Goal: Task Accomplishment & Management: Manage account settings

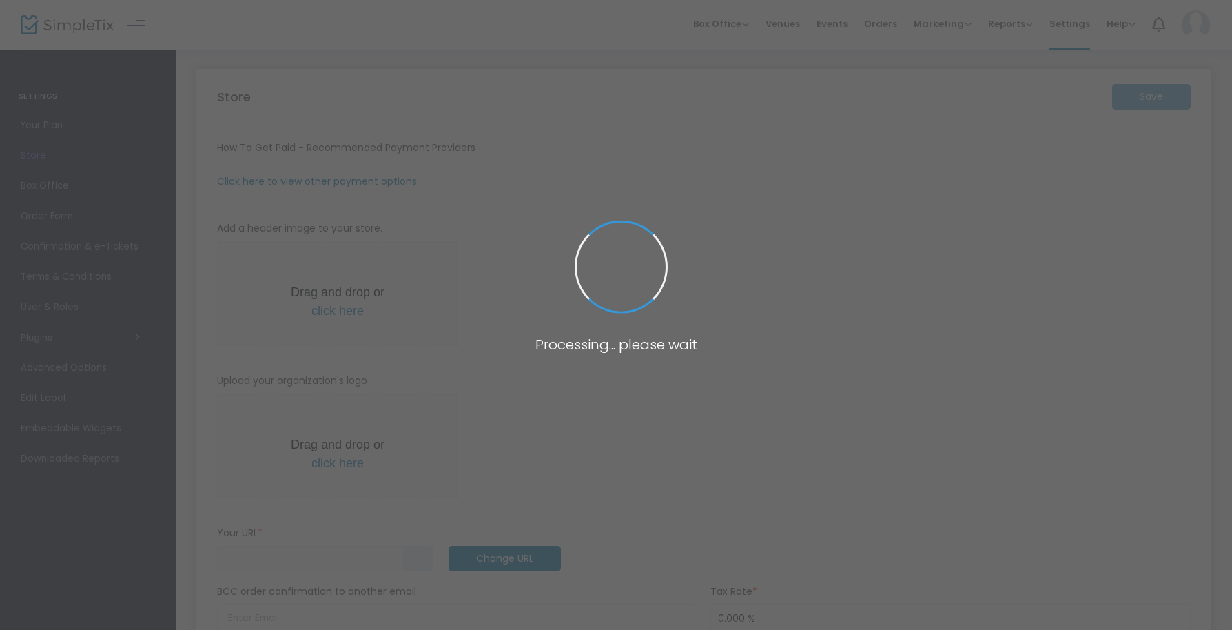
type input "[URL]"
radio input "false"
radio input "true"
type input "Kalos"
type input "6173195941"
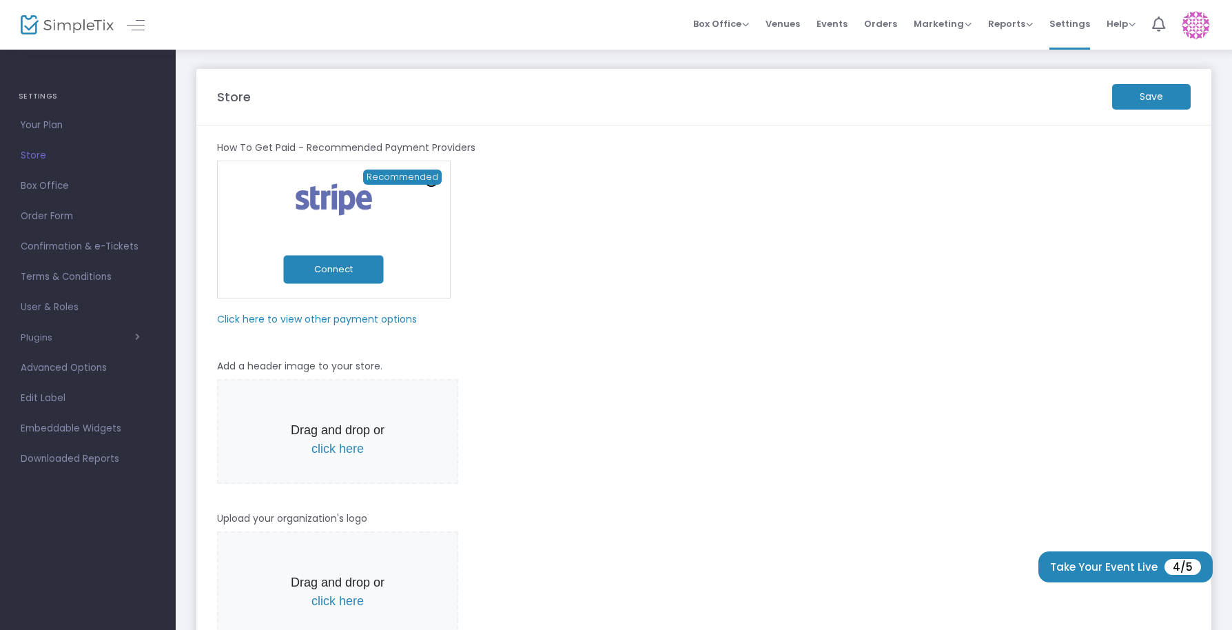
click at [331, 322] on m-panel-subtitle "Click here to view other payment options" at bounding box center [317, 319] width 200 height 14
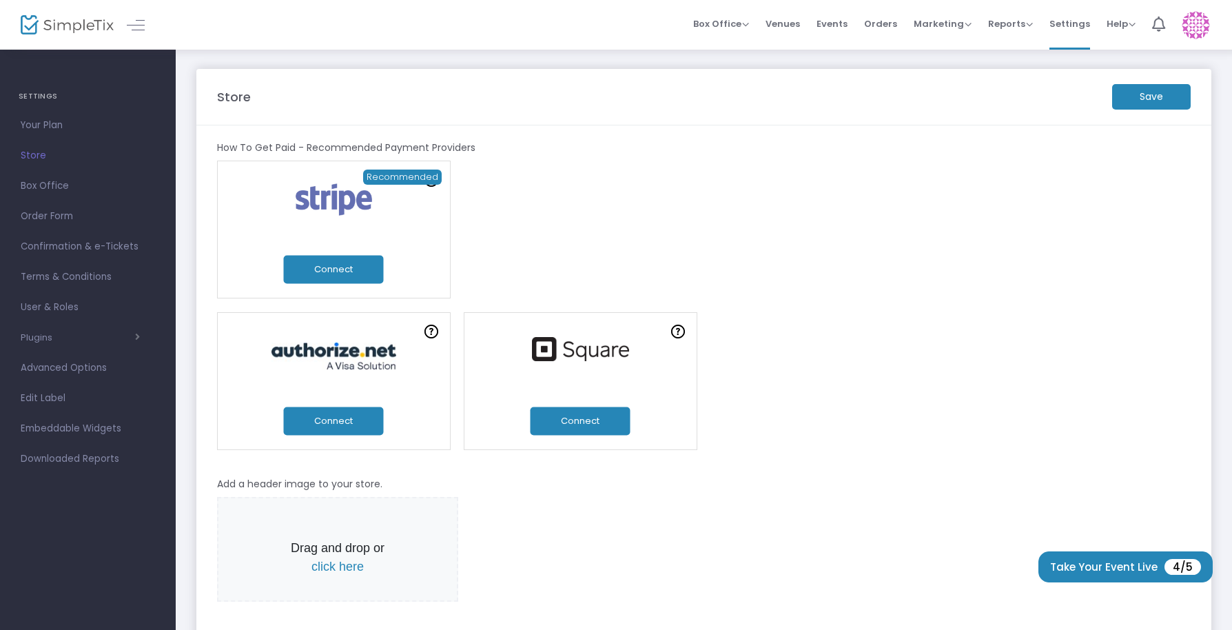
click at [574, 420] on button "Connect" at bounding box center [580, 420] width 100 height 28
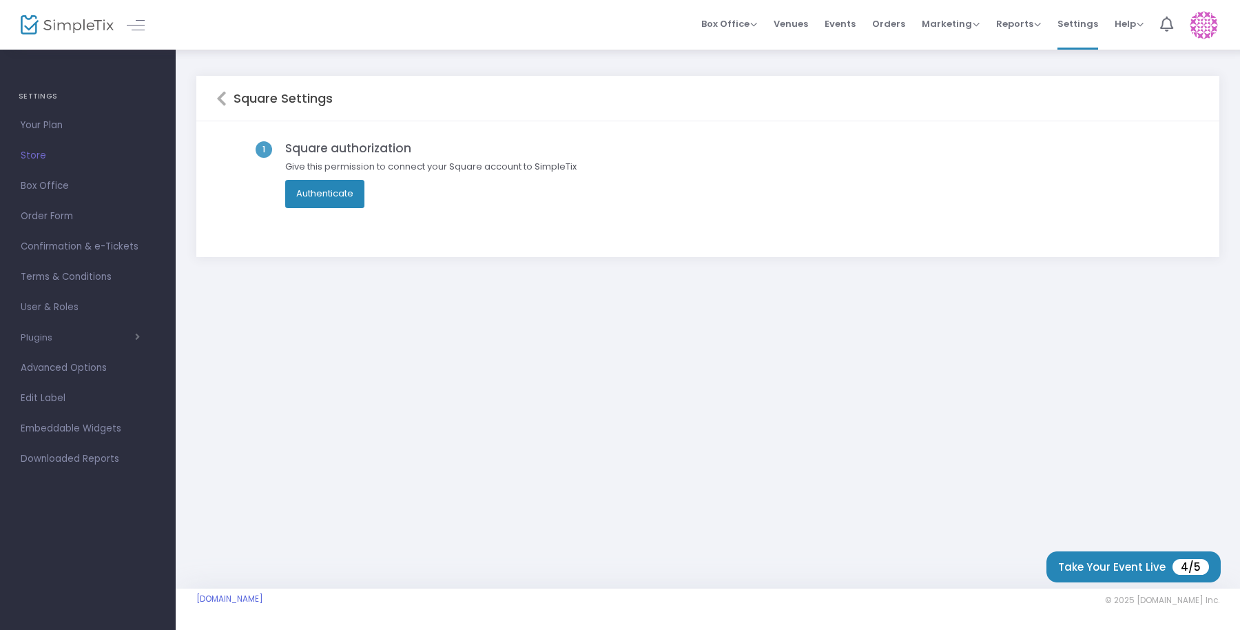
click at [345, 198] on button "Authenticate" at bounding box center [324, 194] width 79 height 28
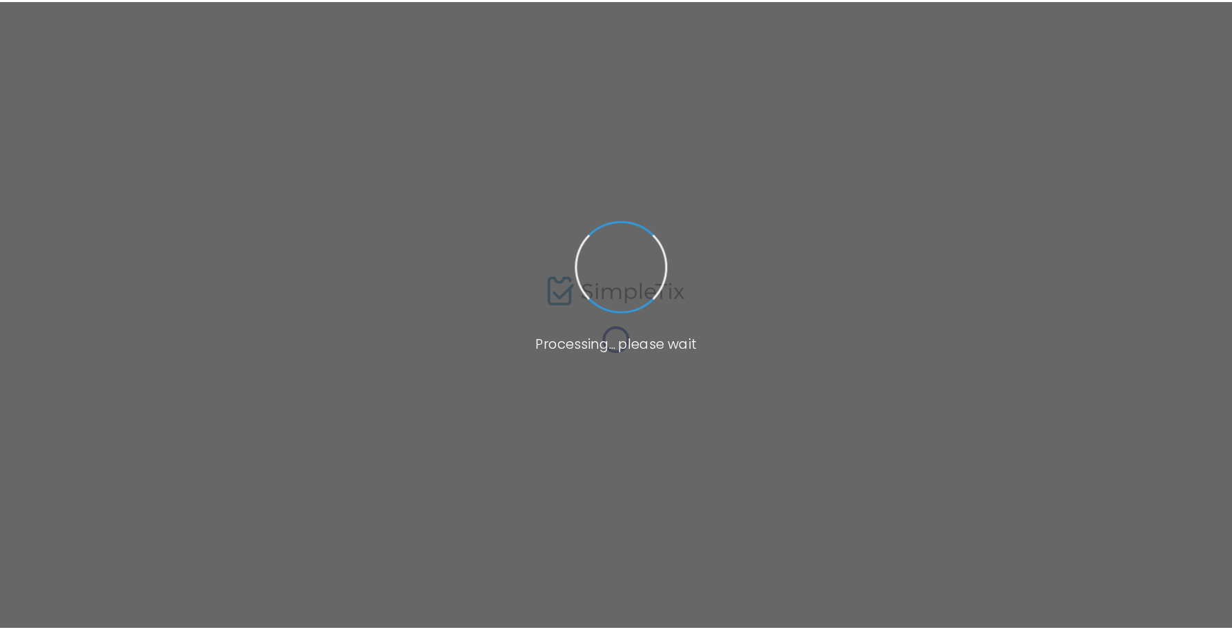
scroll to position [101, 0]
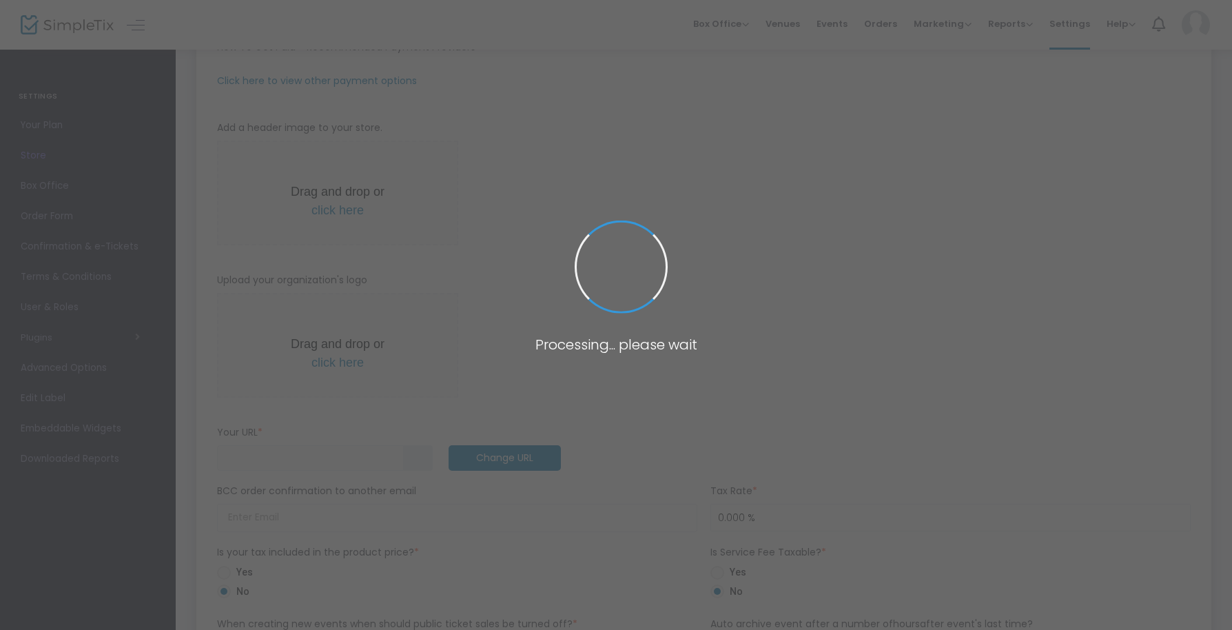
type input "[URL]"
radio input "false"
radio input "true"
type input "Kalos"
type input "6173195941"
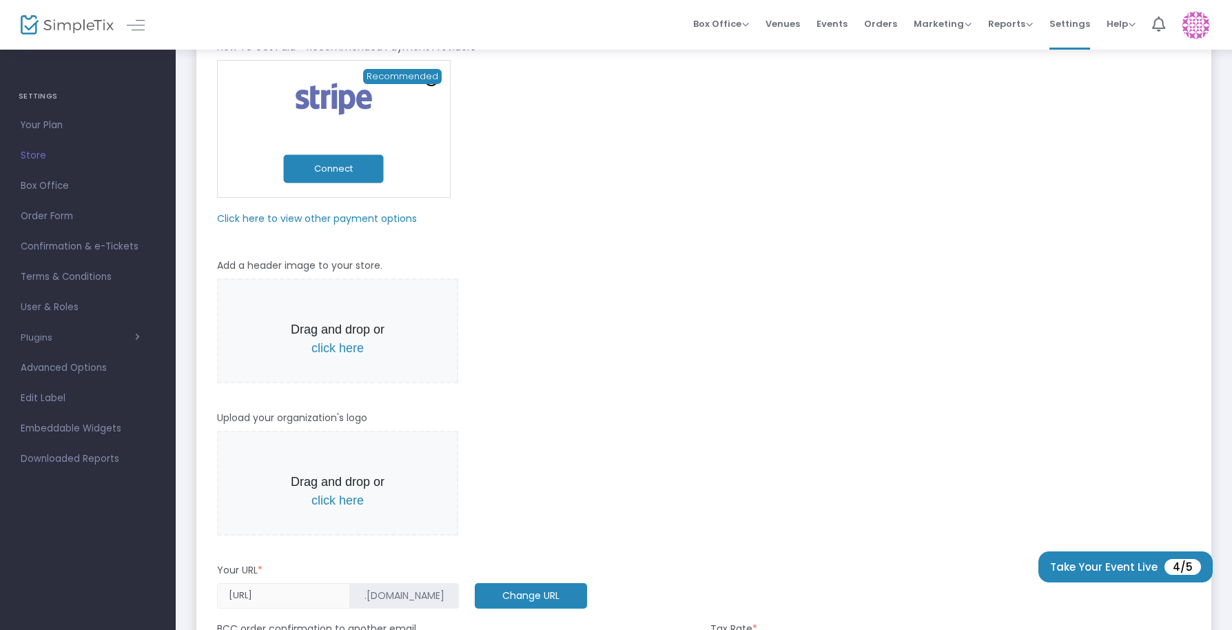
click at [350, 176] on button "Connect" at bounding box center [334, 169] width 100 height 28
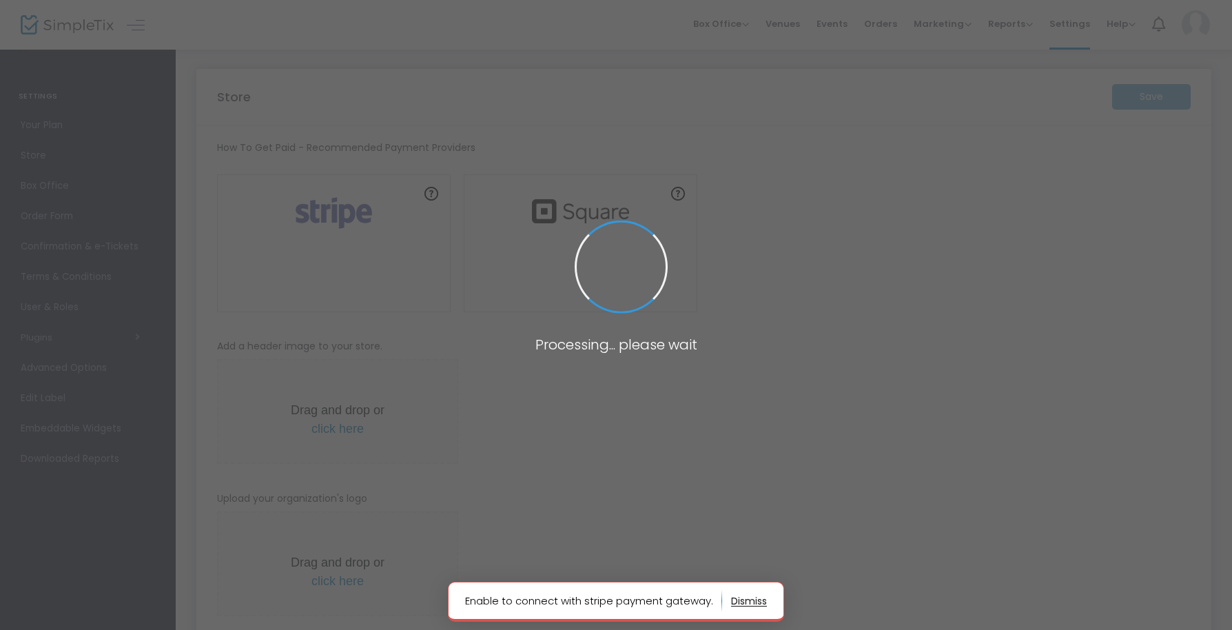
type input "[URL]"
radio input "false"
radio input "true"
type input "Kalos"
type input "6173195941"
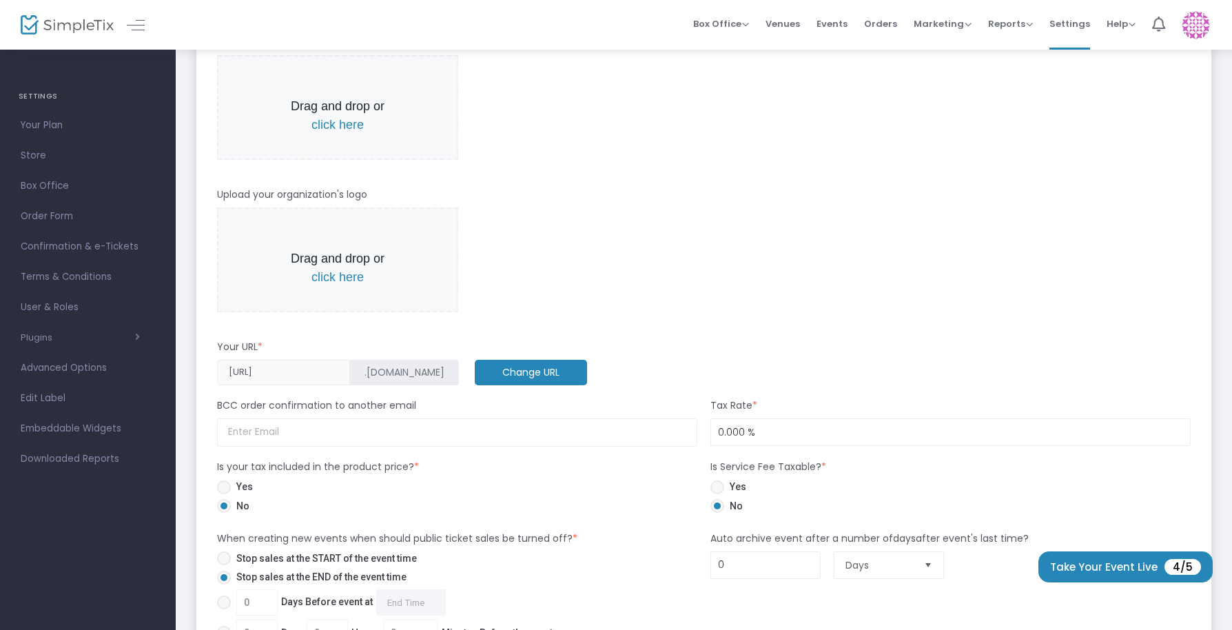
scroll to position [453, 0]
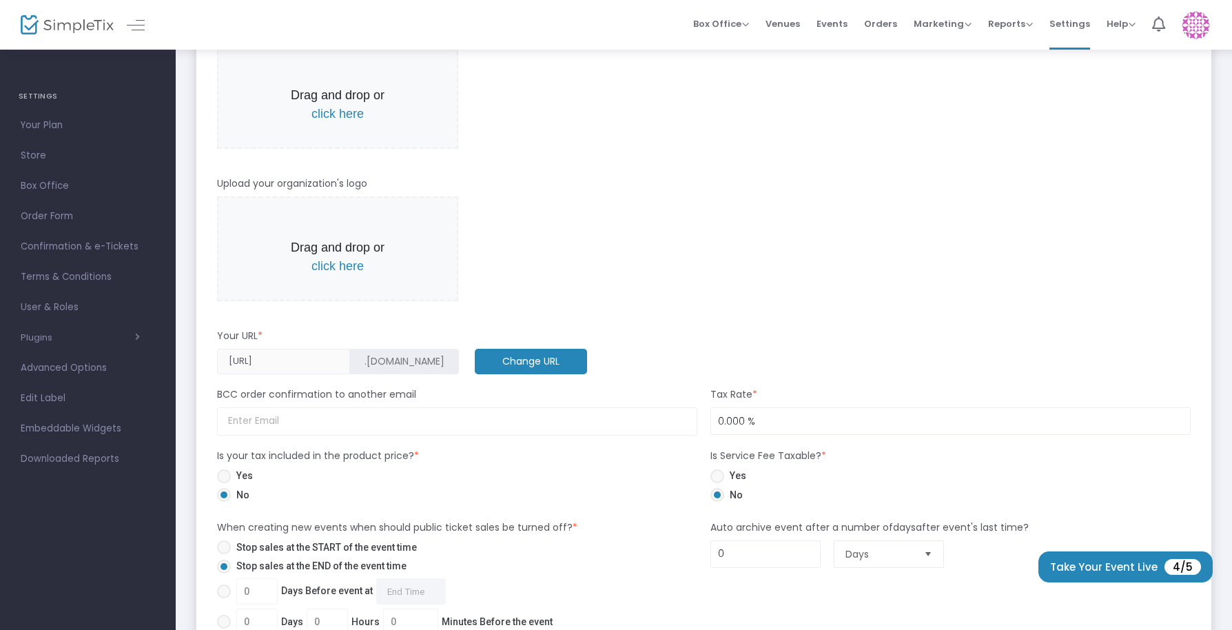
click at [226, 477] on span at bounding box center [224, 476] width 14 height 14
click at [224, 483] on input "Yes" at bounding box center [223, 483] width 1 height 1
radio input "true"
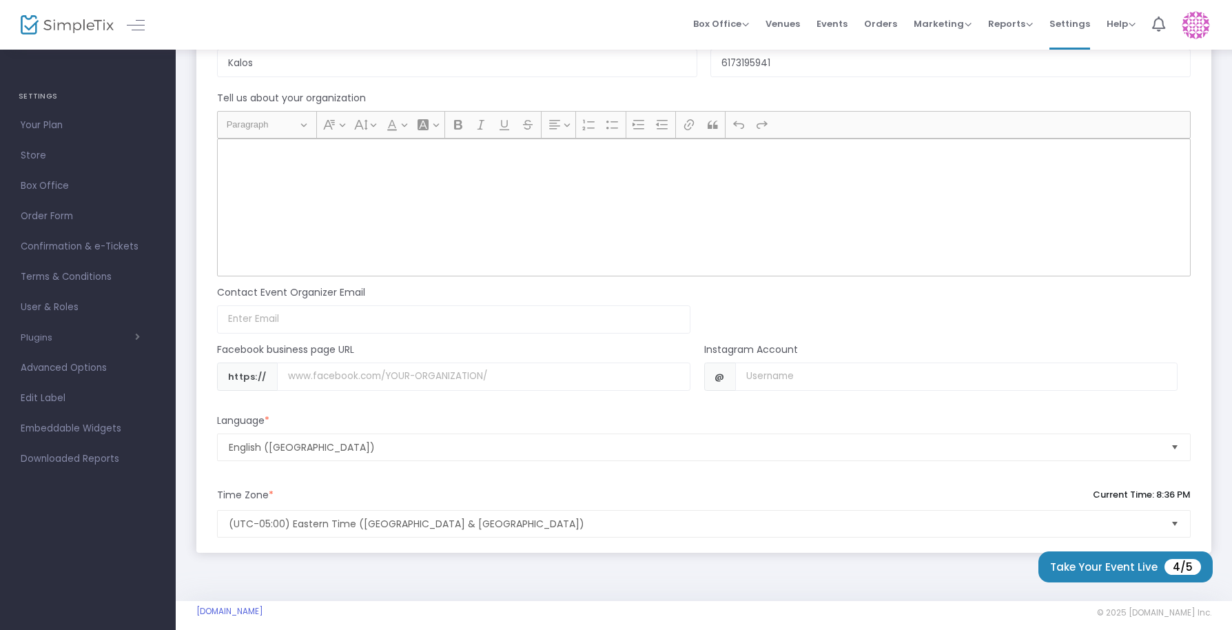
scroll to position [1084, 0]
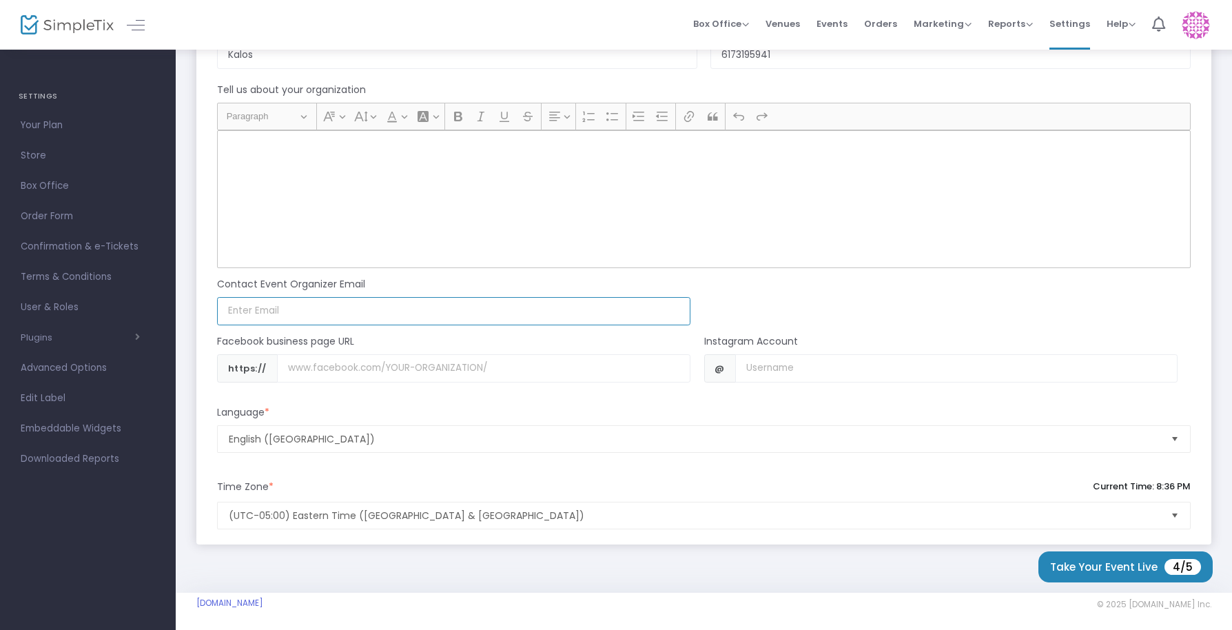
click at [280, 310] on input at bounding box center [453, 311] width 473 height 28
paste input "[EMAIL_ADDRESS][DOMAIN_NAME]"
type input "[EMAIL_ADDRESS][DOMAIN_NAME]"
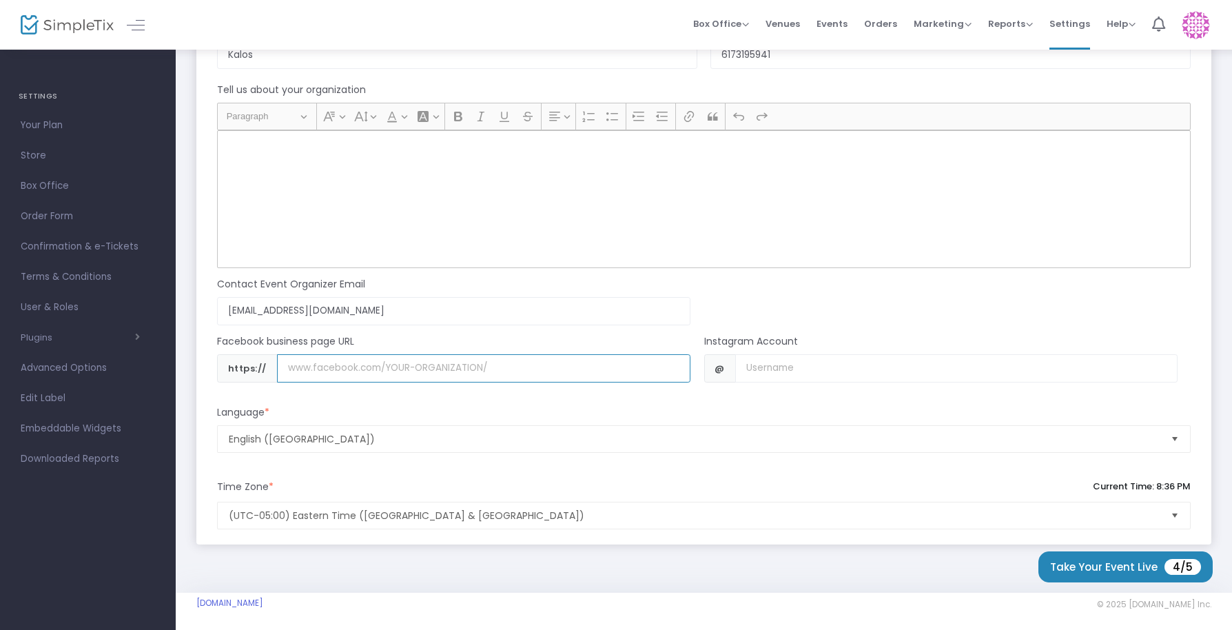
click at [358, 369] on input "Username" at bounding box center [483, 368] width 413 height 28
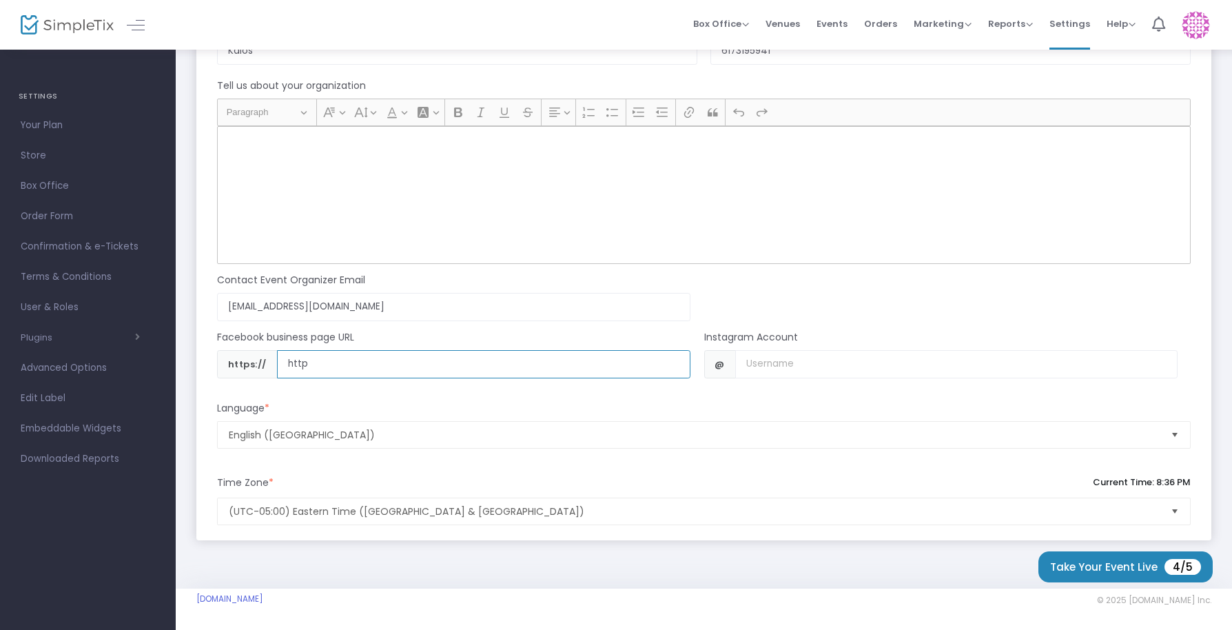
click at [331, 360] on input "http" at bounding box center [483, 364] width 413 height 28
paste input "www.facebook.com/profile.php?id=191290657563696&_rdr"
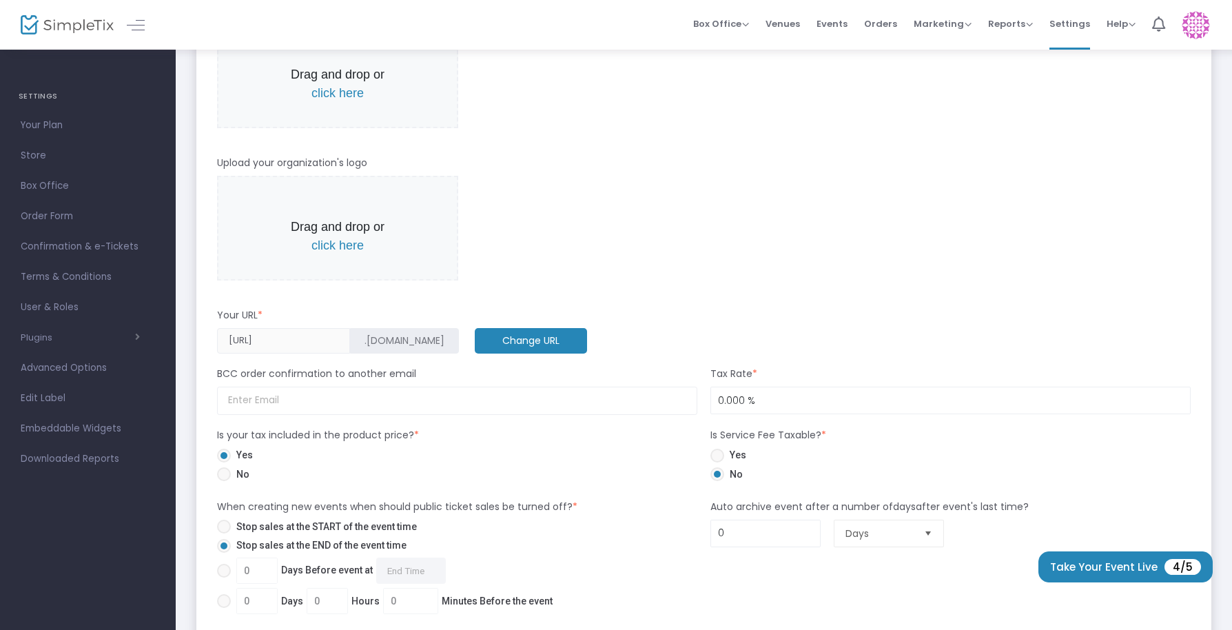
scroll to position [462, 0]
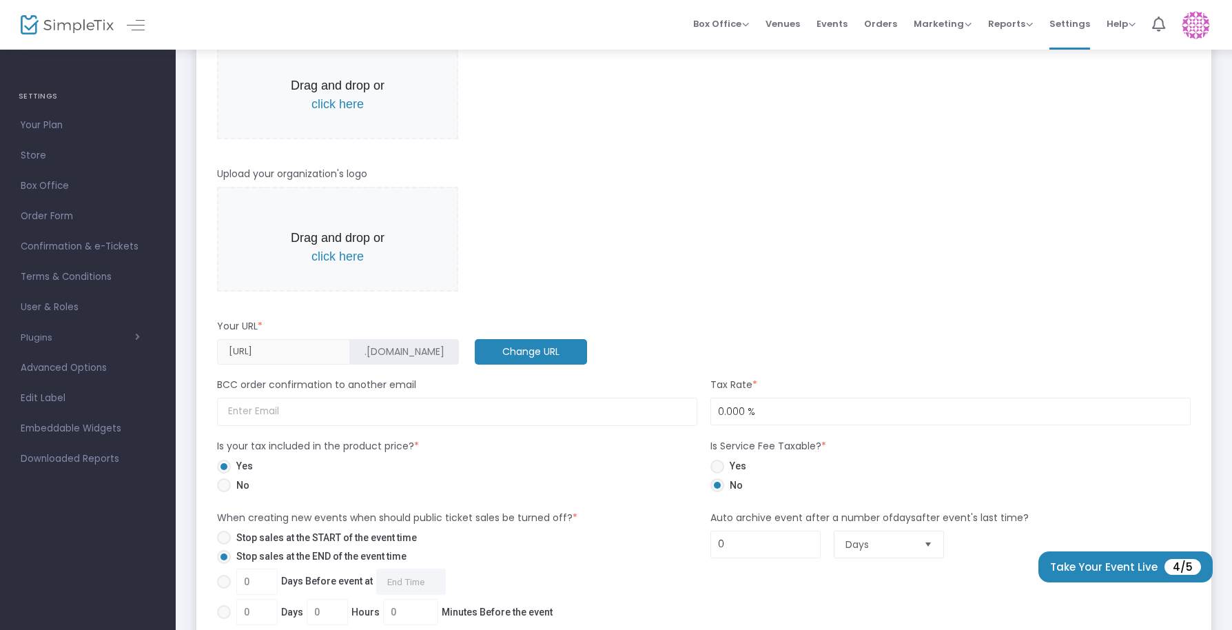
type input "www.facebook.com/profile.php?id=191290657563696&_rdr"
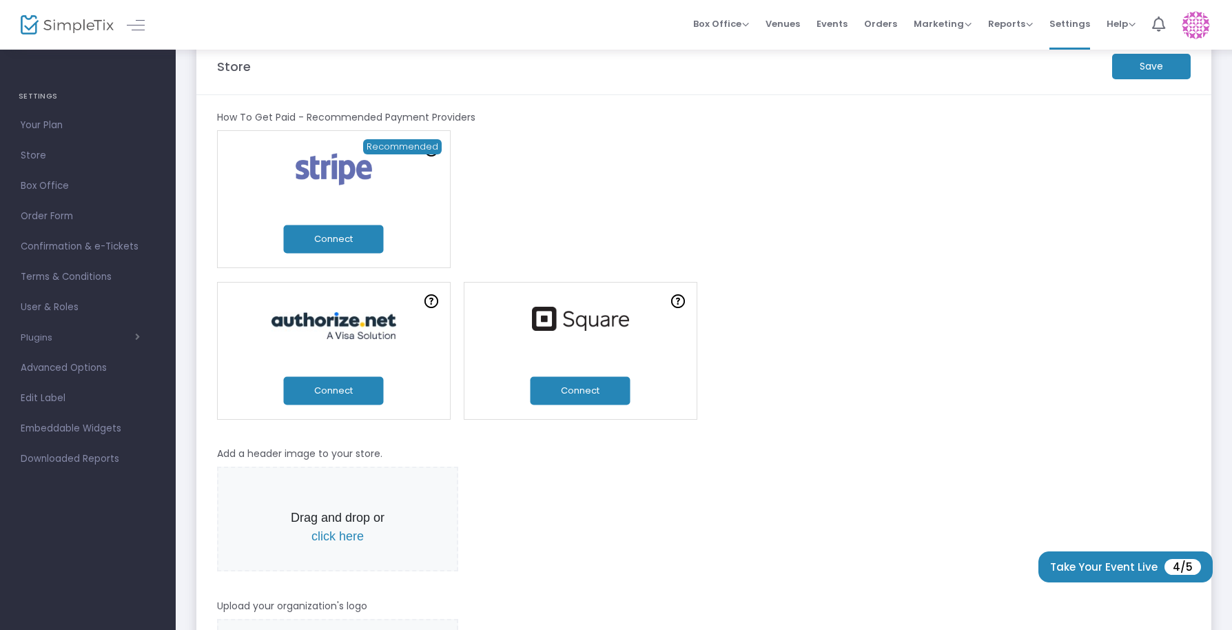
scroll to position [0, 0]
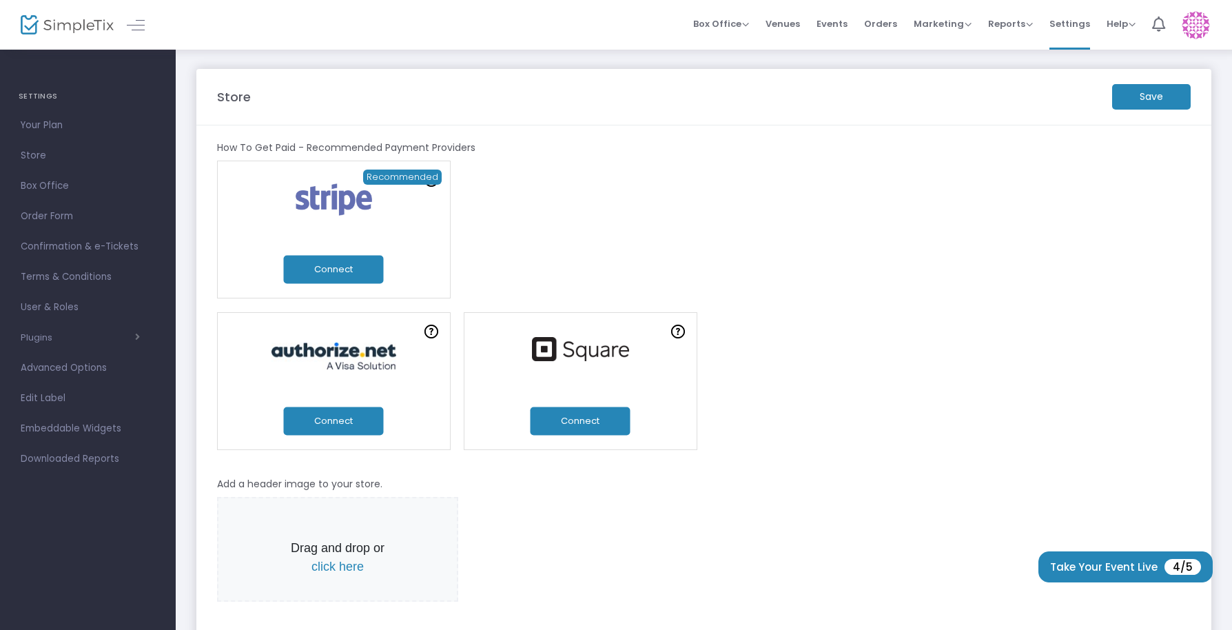
click at [344, 276] on button "Connect" at bounding box center [334, 270] width 100 height 28
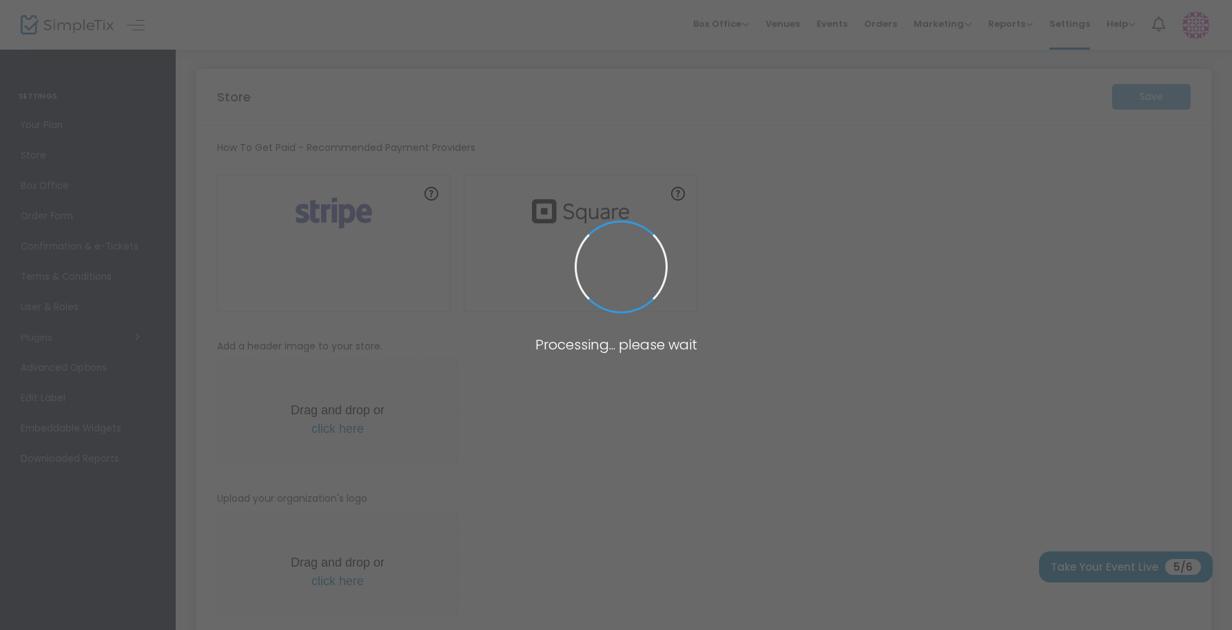
type input "[URL]"
radio input "false"
radio input "true"
type input "Kalos"
type input "6173195941"
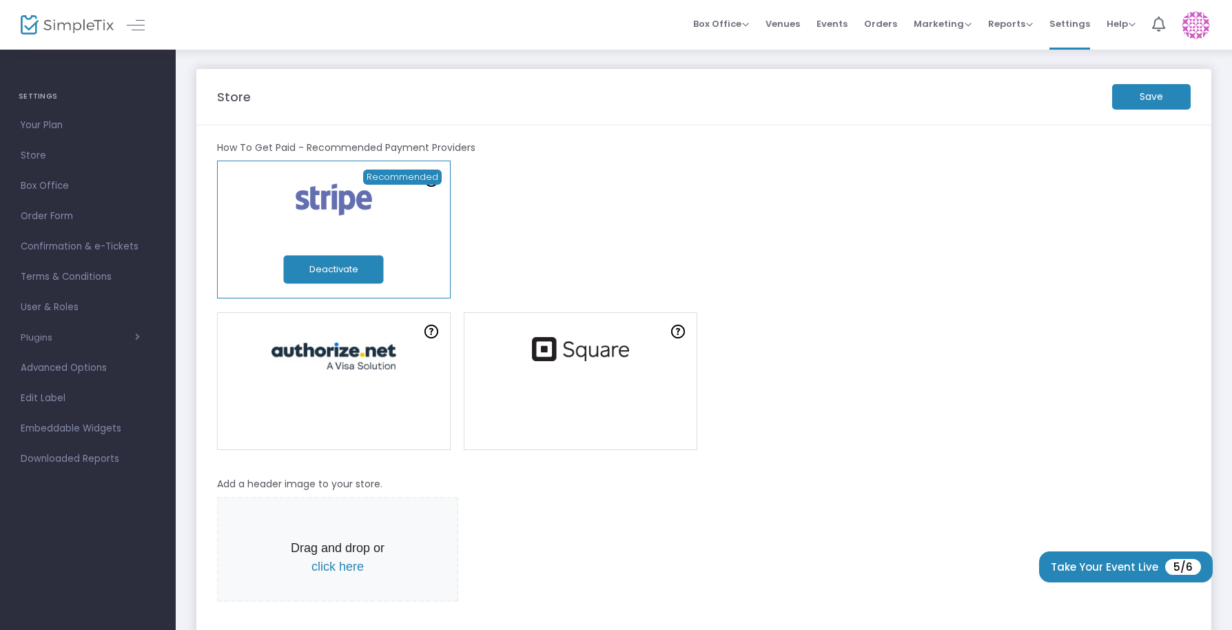
click at [1157, 92] on m-button "Save" at bounding box center [1151, 96] width 79 height 25
click at [1097, 564] on button "Take Your Event Live 5/6" at bounding box center [1126, 566] width 174 height 31
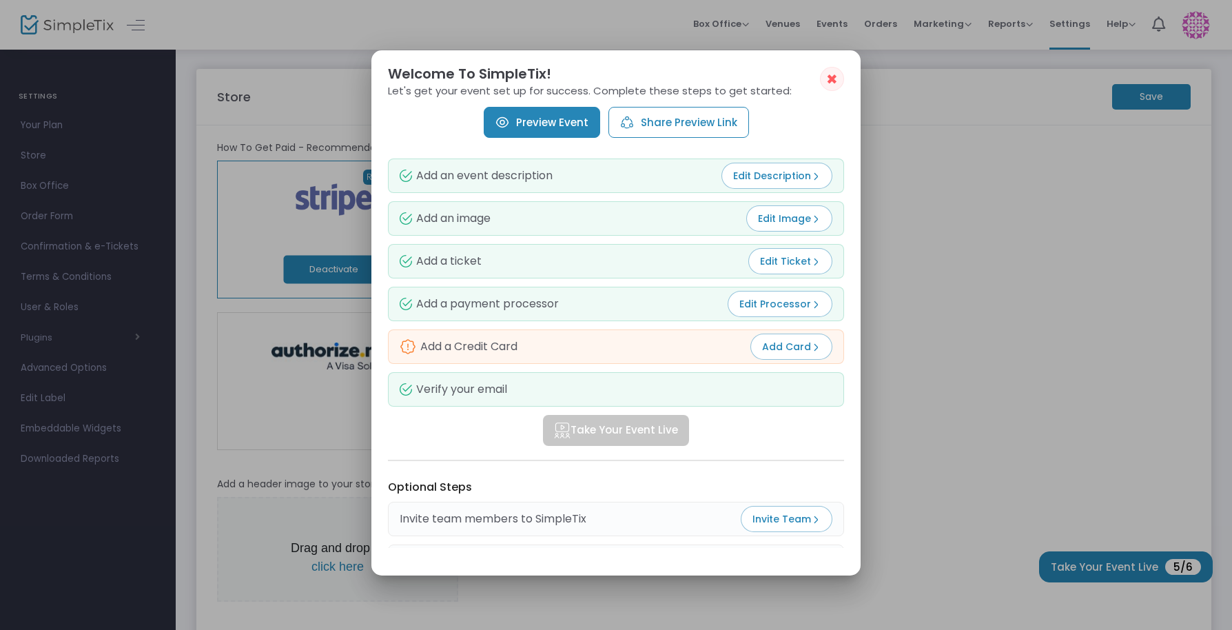
click at [785, 353] on button "Add Card" at bounding box center [791, 346] width 82 height 26
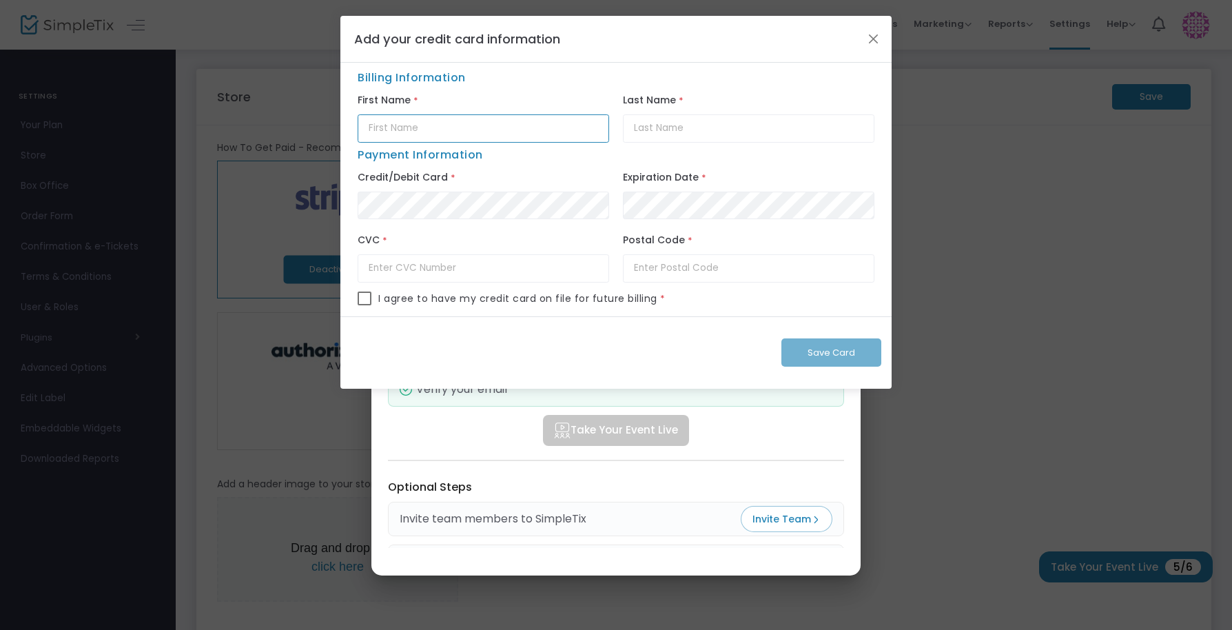
click at [475, 118] on input "text" at bounding box center [483, 128] width 251 height 28
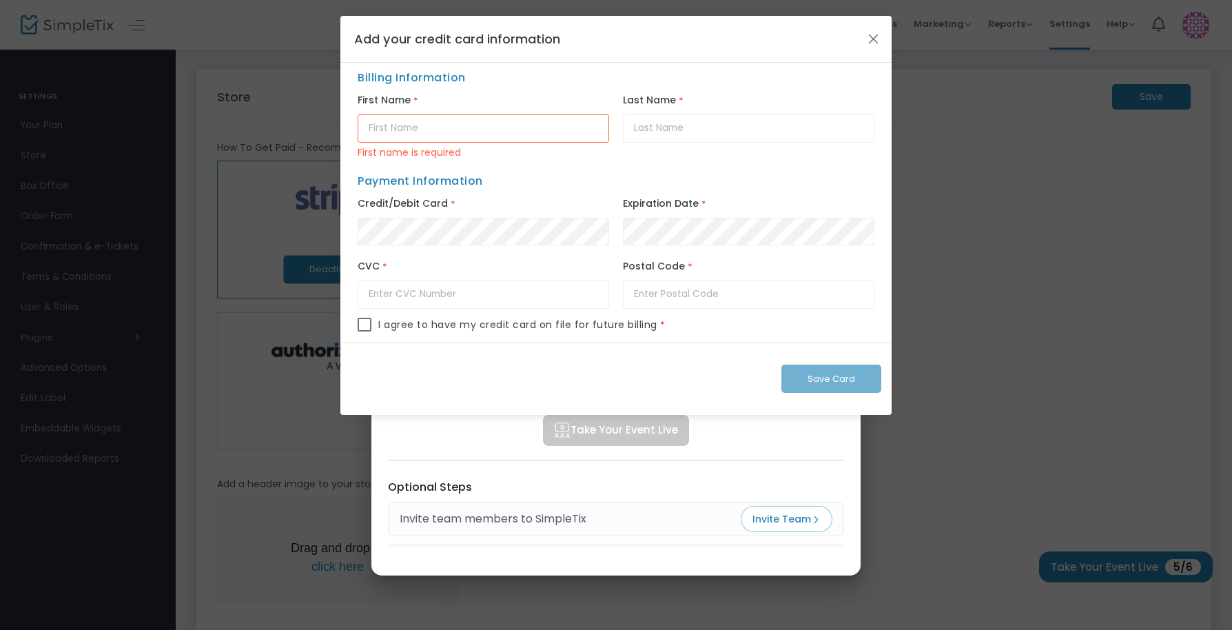
type input "[PERSON_NAME]"
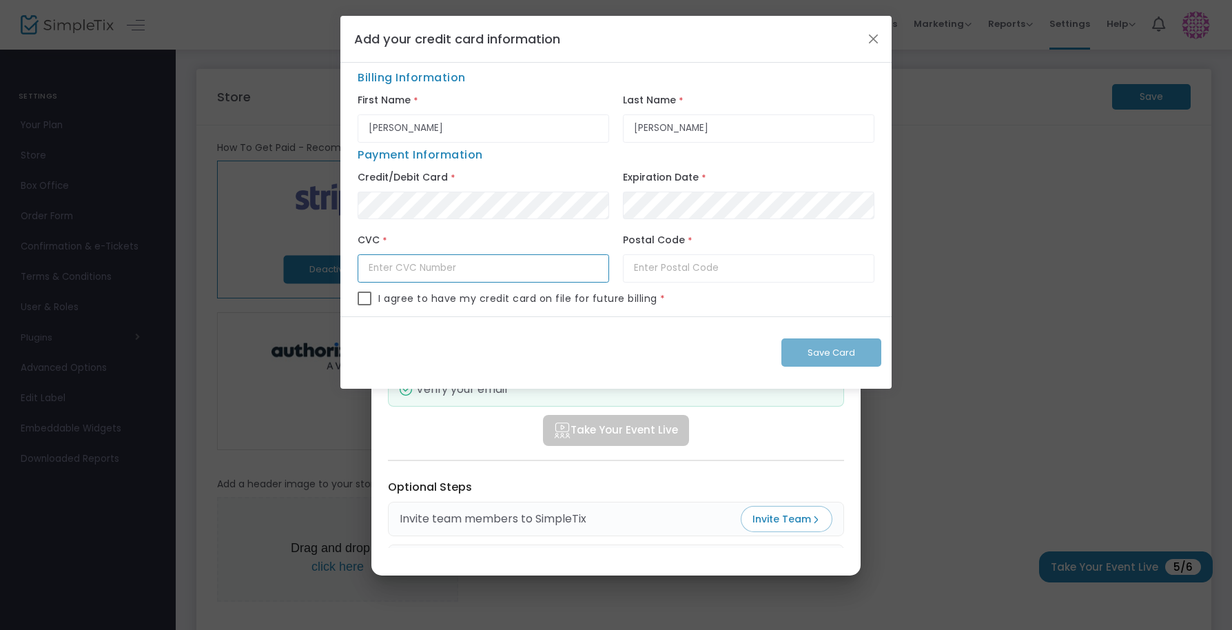
click at [429, 261] on input "text" at bounding box center [483, 268] width 251 height 28
type input "668"
type input "7"
type input "j7v1l8"
click at [365, 300] on span at bounding box center [365, 298] width 14 height 14
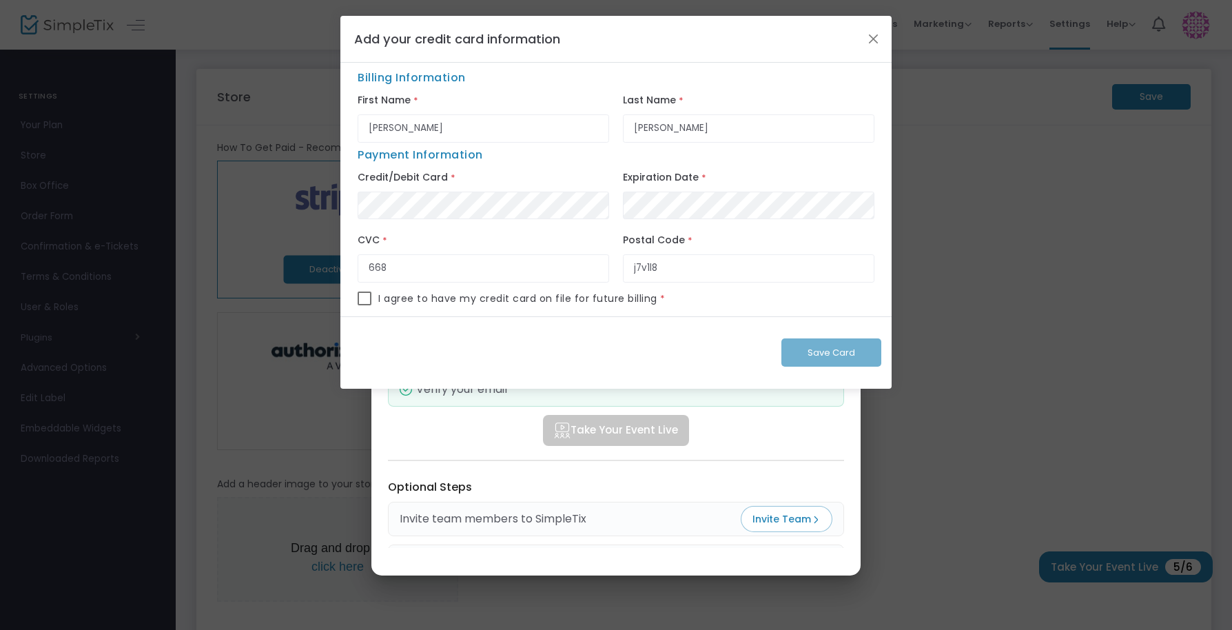
click at [364, 305] on input "checkbox" at bounding box center [364, 305] width 1 height 1
checkbox input "true"
click at [826, 360] on button "Save Card" at bounding box center [831, 352] width 100 height 28
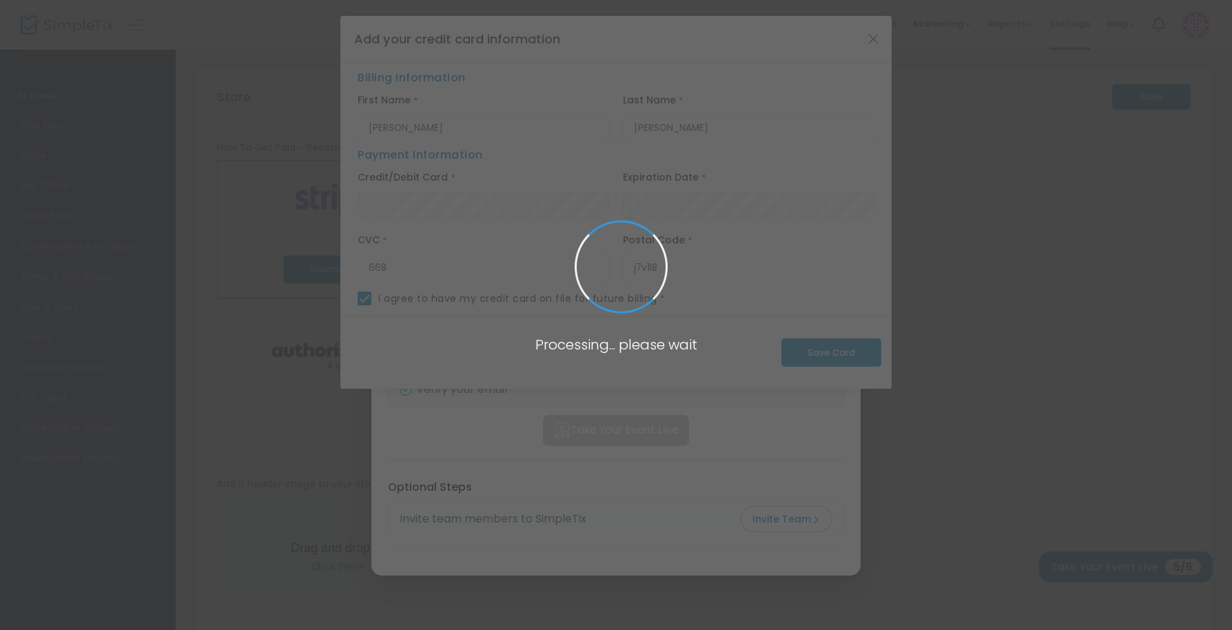
checkbox input "false"
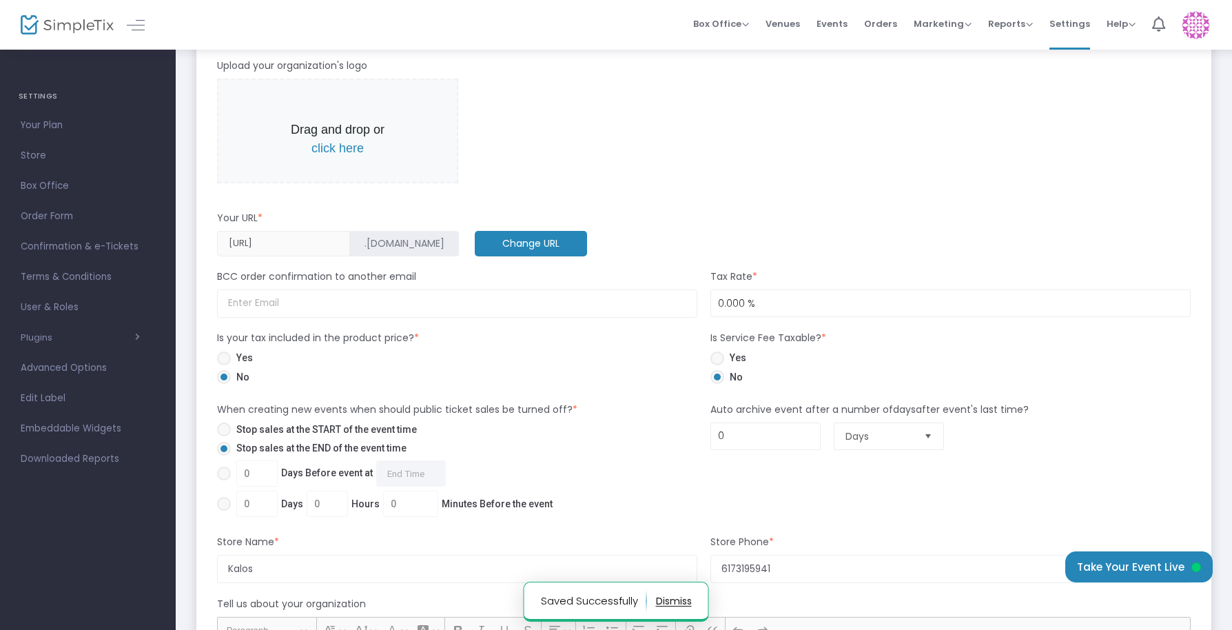
scroll to position [551, 0]
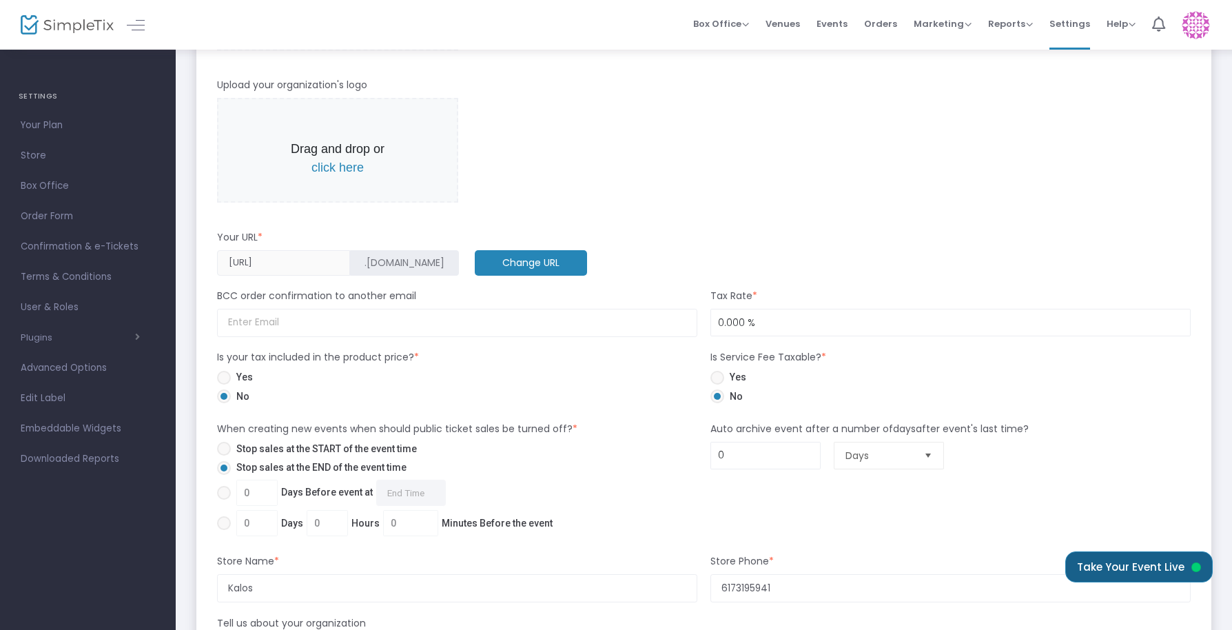
click at [1161, 557] on button "Take Your Event Live" at bounding box center [1138, 566] width 147 height 31
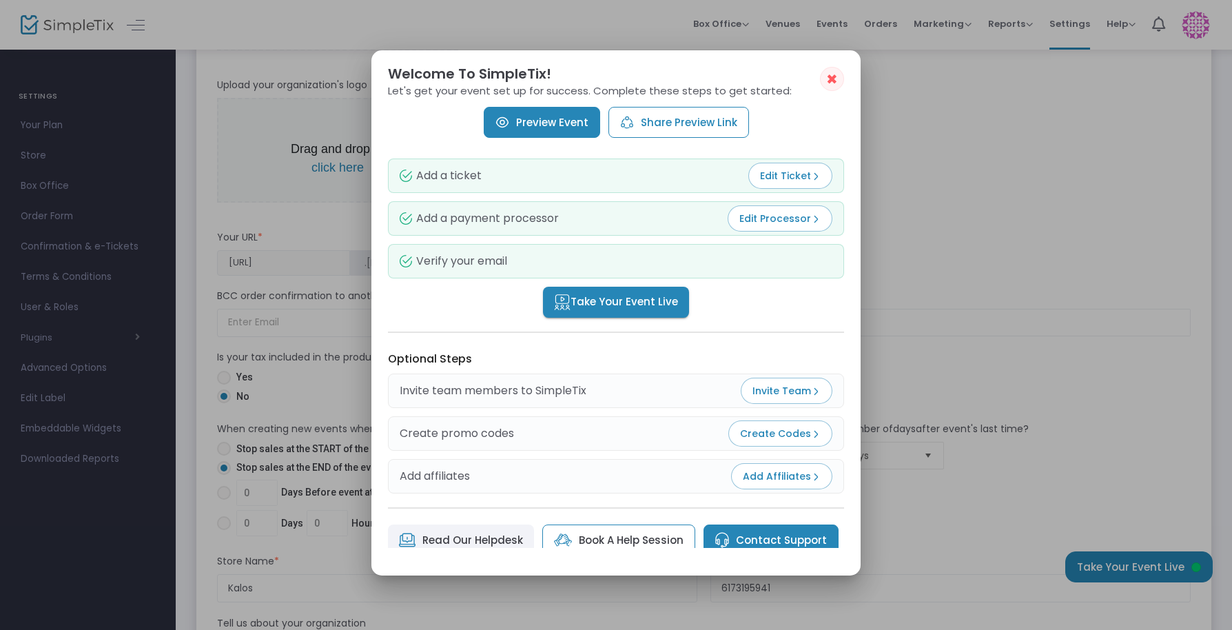
scroll to position [101, 0]
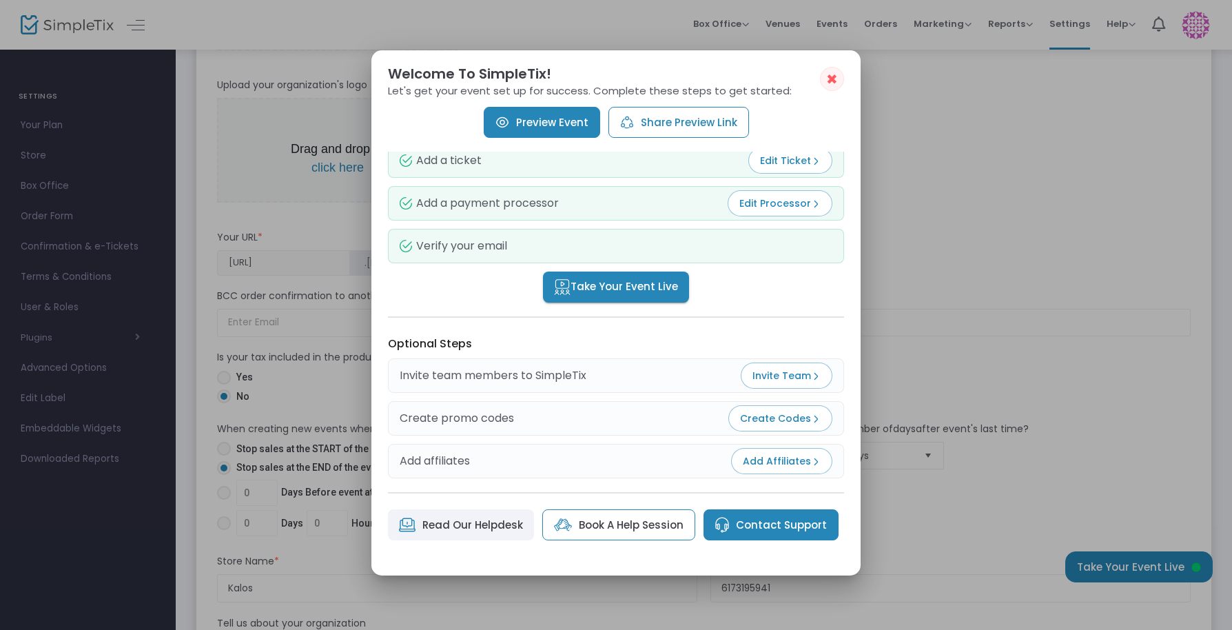
click at [556, 126] on link "Preview Event" at bounding box center [542, 122] width 116 height 31
click at [836, 82] on span "✖" at bounding box center [832, 79] width 12 height 17
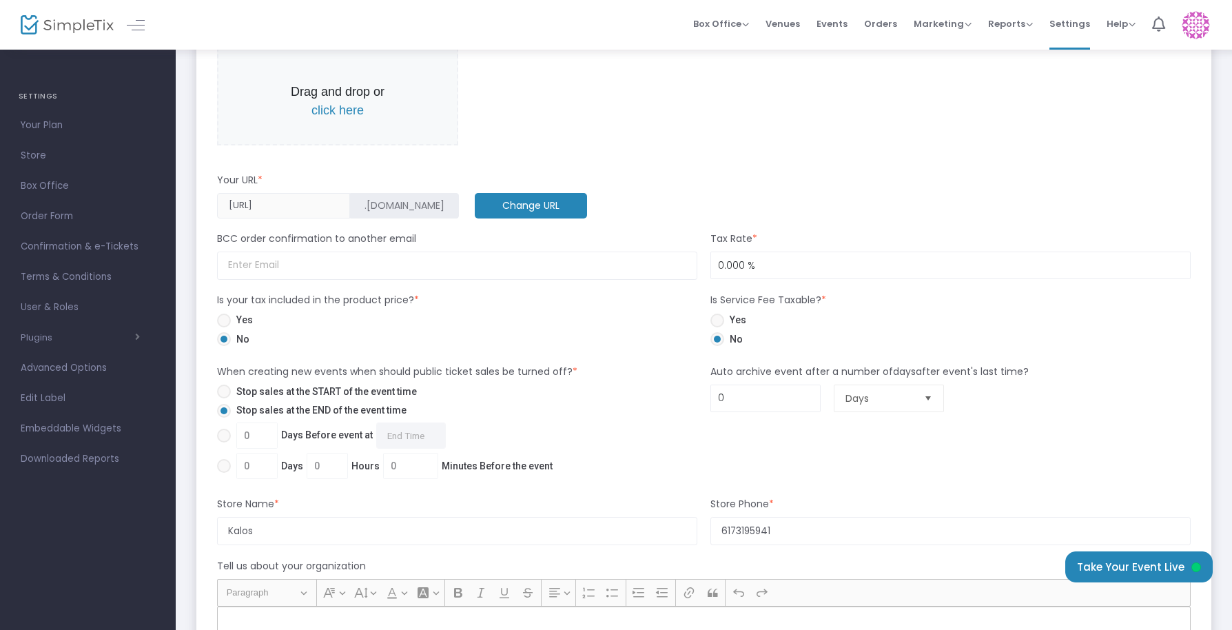
scroll to position [610, 0]
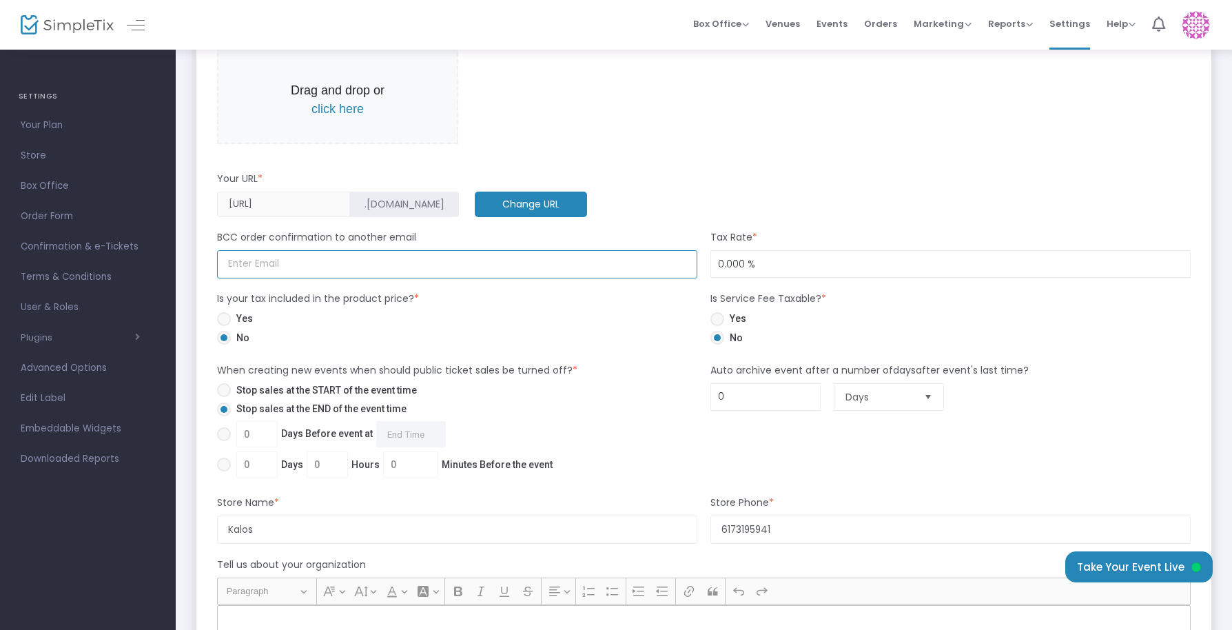
click at [416, 271] on input at bounding box center [457, 264] width 480 height 28
type input "[EMAIL_ADDRESS][DOMAIN_NAME]"
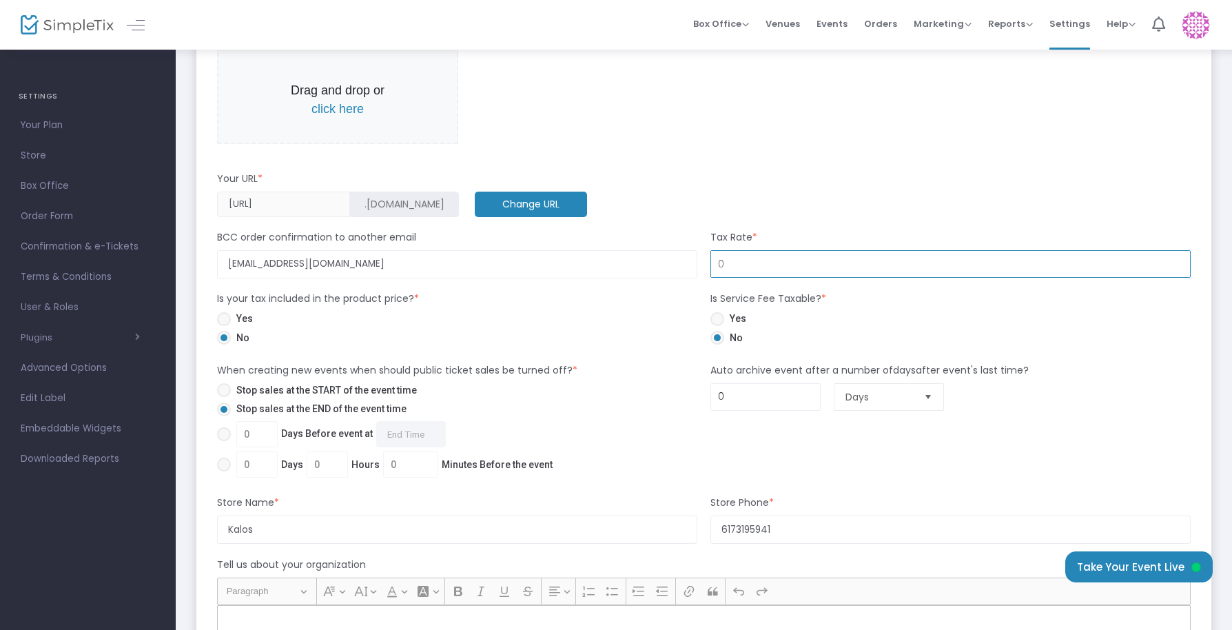
type input "0.000 %"
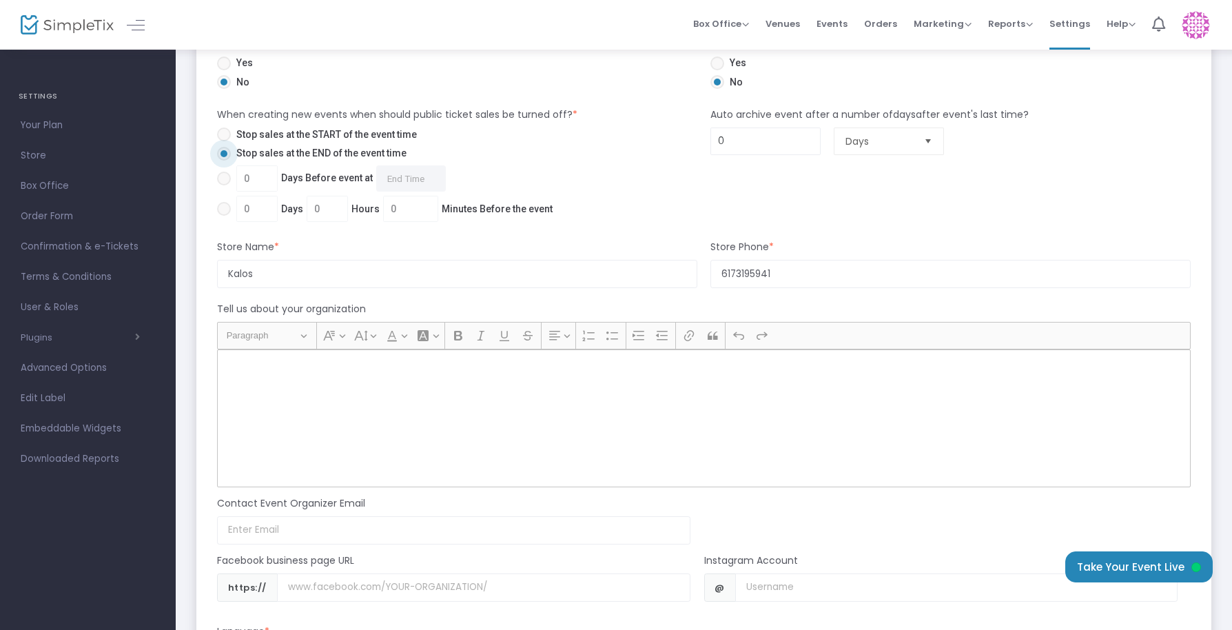
scroll to position [866, 0]
click at [437, 383] on div "Rich Text Editor, main" at bounding box center [703, 418] width 973 height 138
click at [322, 425] on div "Rich Text Editor, main" at bounding box center [703, 418] width 973 height 138
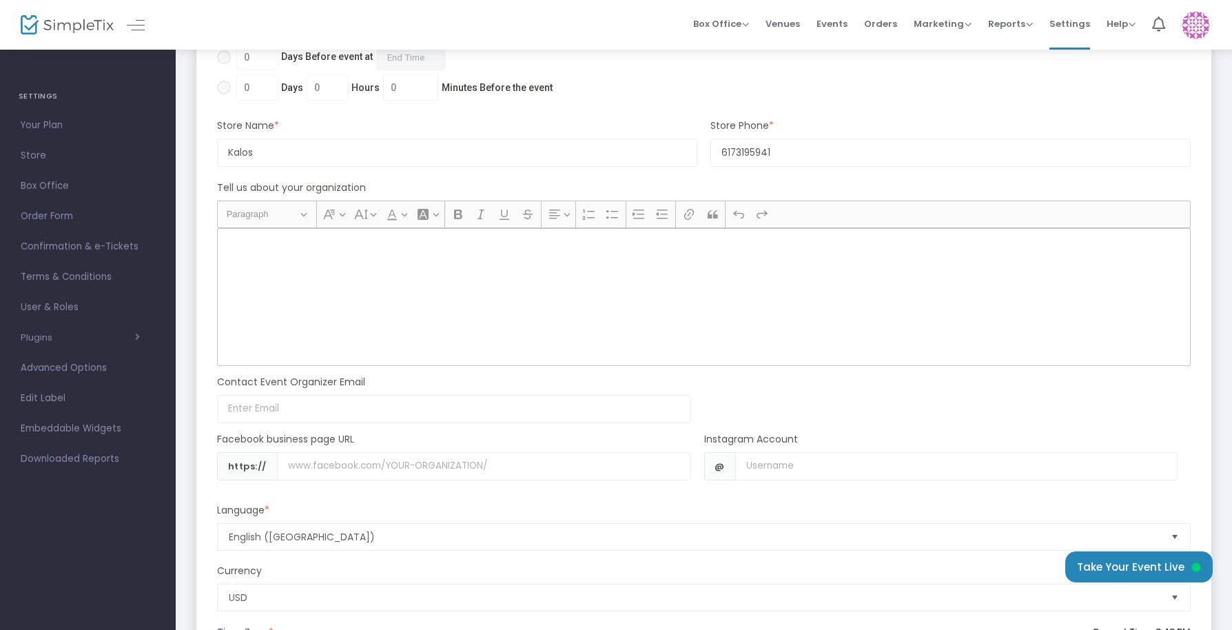
scroll to position [1012, 0]
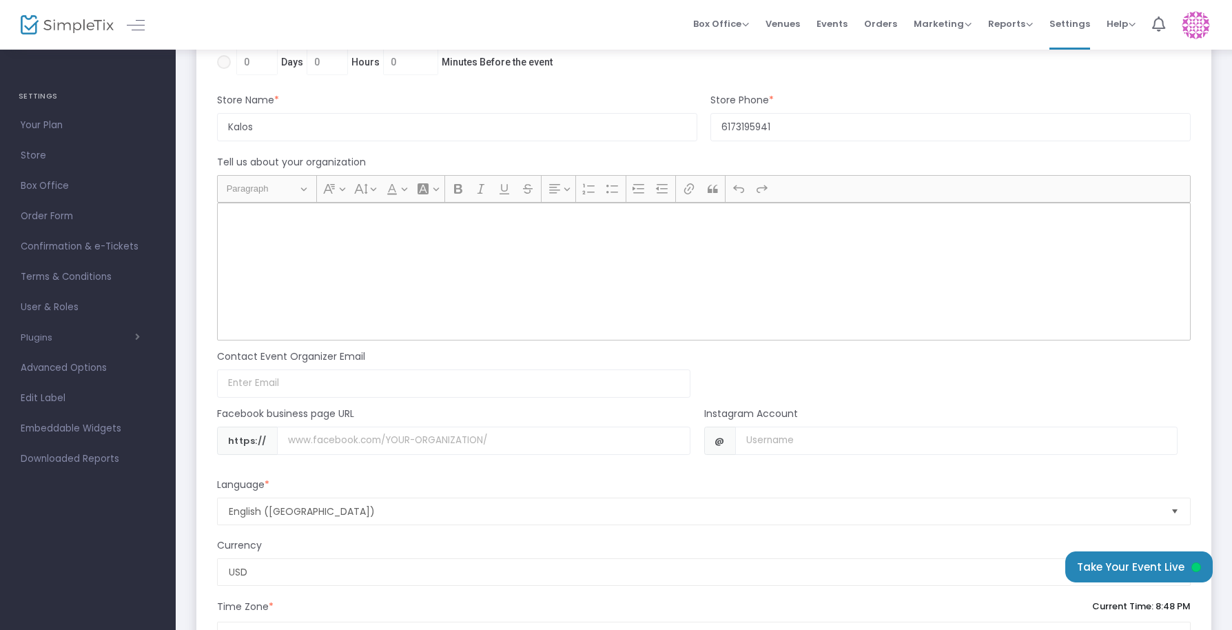
click at [588, 280] on div "Rich Text Editor, main" at bounding box center [703, 272] width 973 height 138
click at [434, 276] on div "Rich Text Editor, main" at bounding box center [703, 272] width 973 height 138
click at [546, 242] on div "Rich Text Editor, main" at bounding box center [703, 272] width 973 height 138
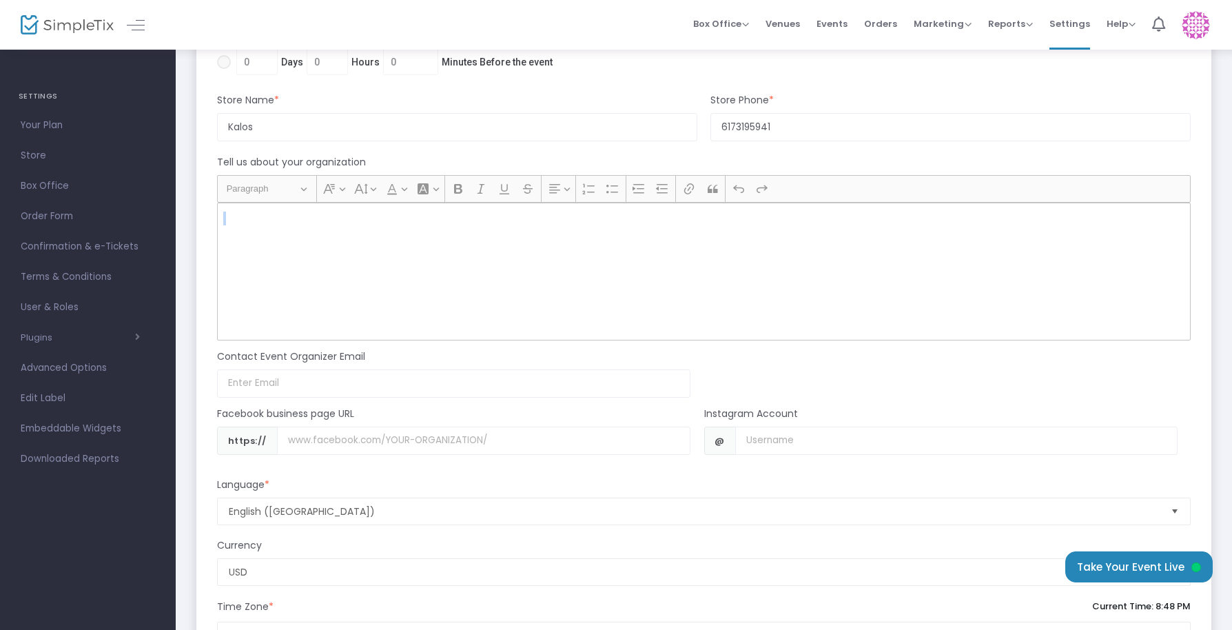
click at [236, 210] on div "Rich Text Editor, main" at bounding box center [703, 272] width 973 height 138
click at [223, 214] on div "Rich Text Editor, main" at bounding box center [703, 272] width 973 height 138
click at [355, 167] on m-panel-subtitle "Tell us about your organization" at bounding box center [291, 162] width 149 height 14
click at [465, 130] on input "Kalos" at bounding box center [457, 127] width 480 height 28
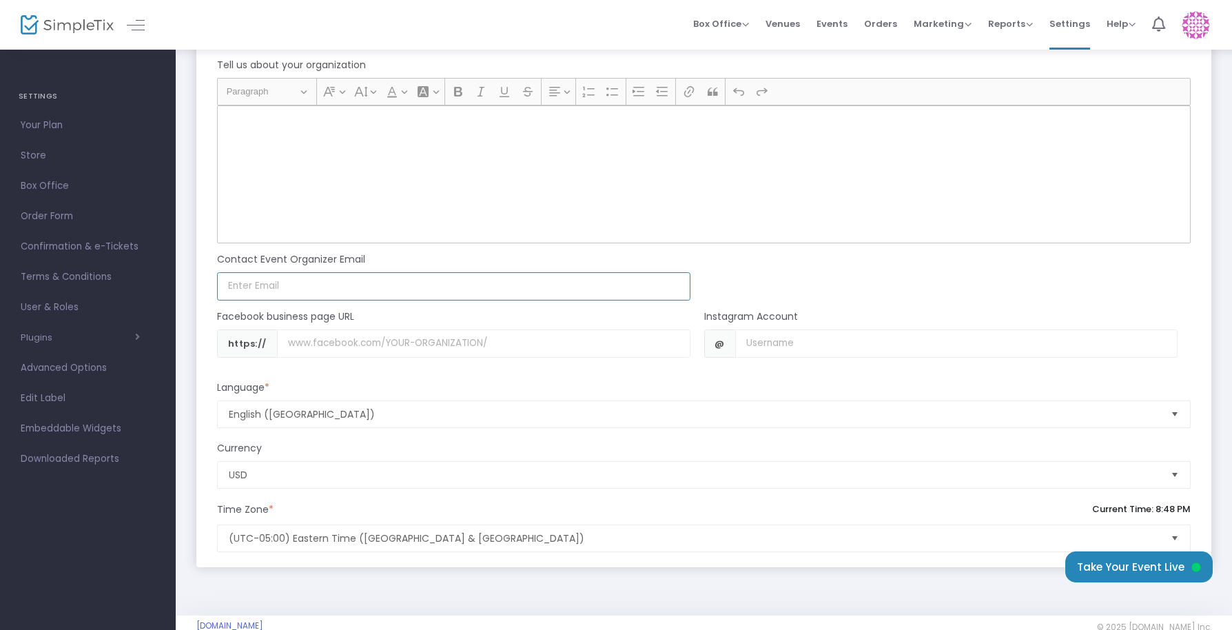
scroll to position [1136, 0]
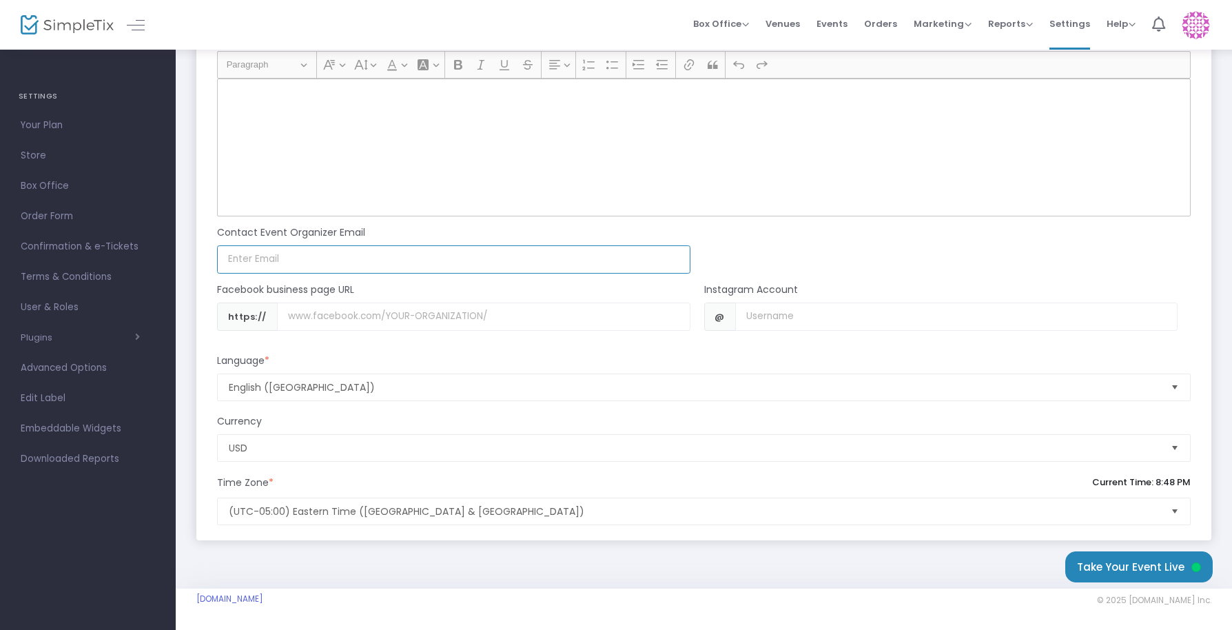
paste input "[EMAIL_ADDRESS][DOMAIN_NAME]"
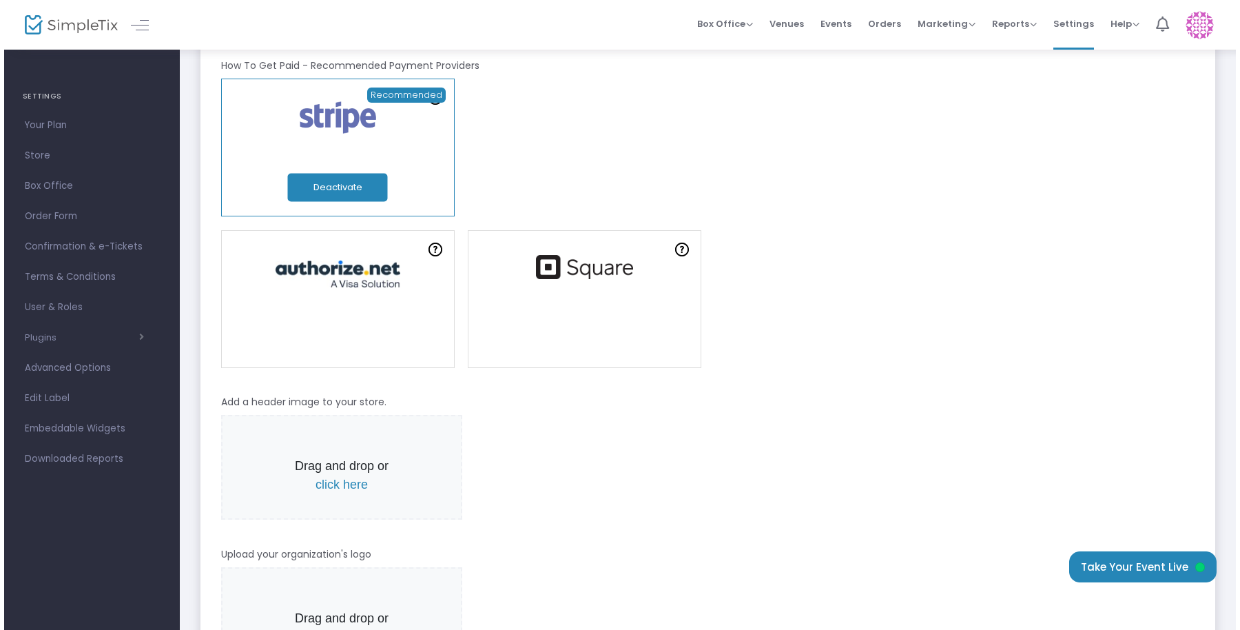
scroll to position [0, 0]
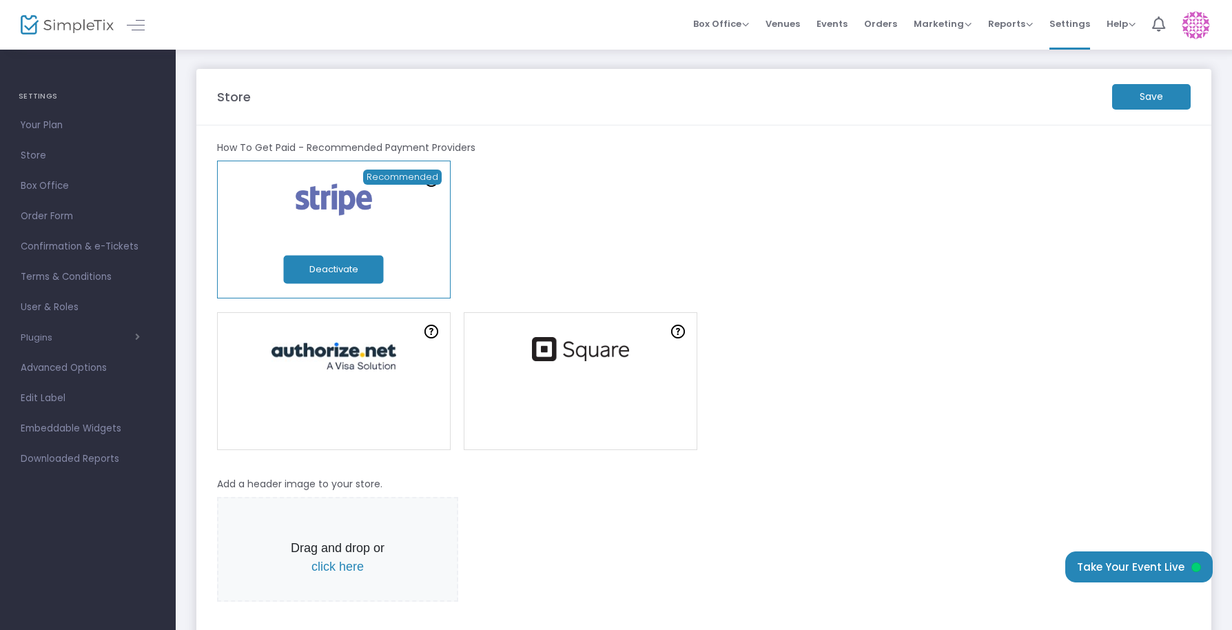
type input "[EMAIL_ADDRESS][DOMAIN_NAME]"
click at [1166, 90] on m-button "Save" at bounding box center [1151, 96] width 79 height 25
click at [836, 18] on span "Events" at bounding box center [831, 23] width 31 height 35
